Goal: Task Accomplishment & Management: Complete application form

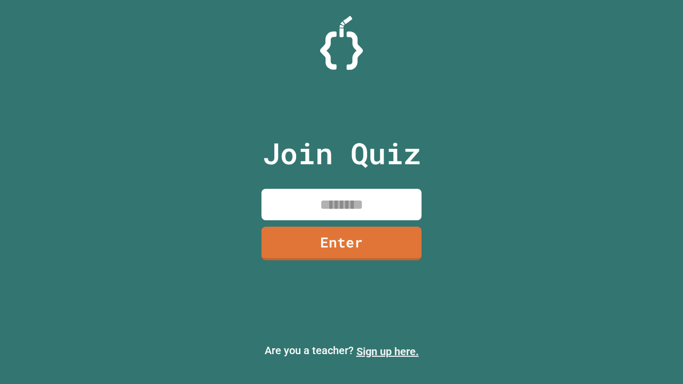
click at [387, 352] on link "Sign up here." at bounding box center [387, 351] width 62 height 13
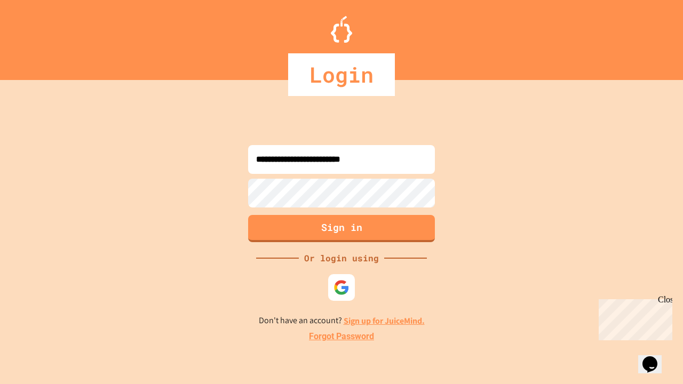
type input "**********"
